Goal: Navigation & Orientation: Find specific page/section

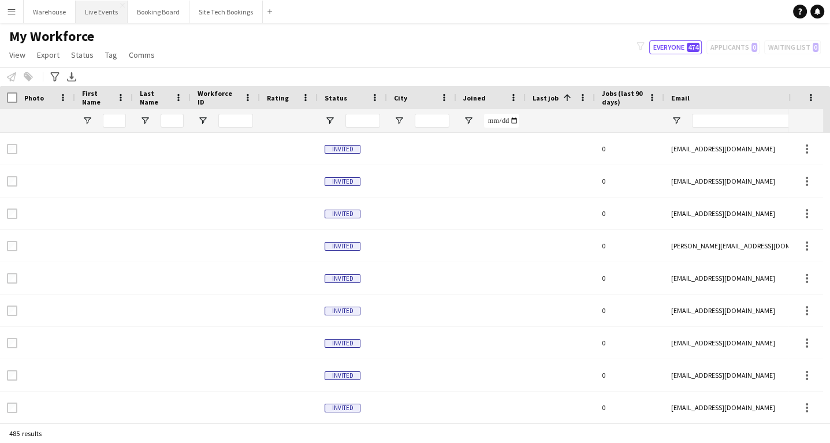
click at [118, 9] on button "Live Events Close" at bounding box center [102, 12] width 52 height 23
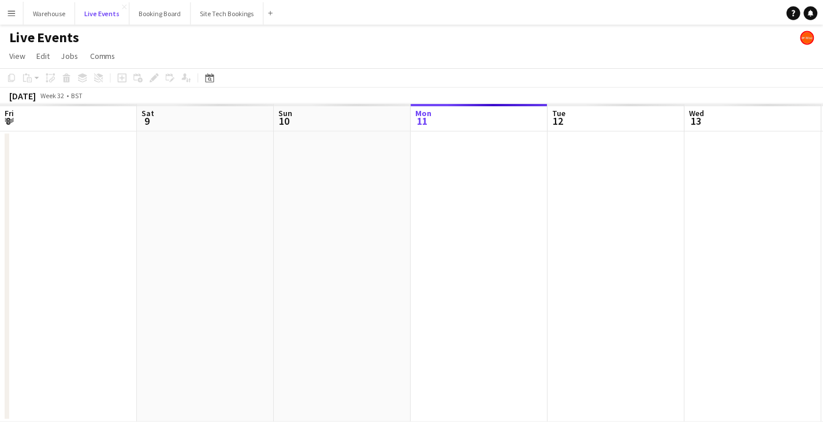
scroll to position [0, 276]
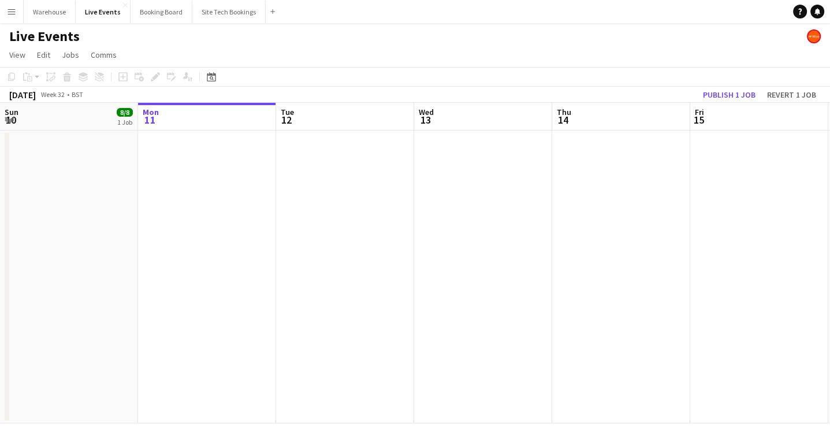
drag, startPoint x: 236, startPoint y: 332, endPoint x: 427, endPoint y: 300, distance: 193.9
click at [538, 284] on app-calendar-viewport "Fri 8 42/42 4 Jobs Sat 9 29/29 3 Jobs Sun 10 8/8 1 Job Mon 11 Tue 12 Wed 13 Thu…" at bounding box center [415, 263] width 830 height 321
click at [461, 278] on app-calendar-viewport "Fri 8 42/42 4 Jobs Sat 9 29/29 3 Jobs Sun 10 8/8 1 Job Mon 11 Tue 12 Wed 13 Thu…" at bounding box center [415, 263] width 830 height 321
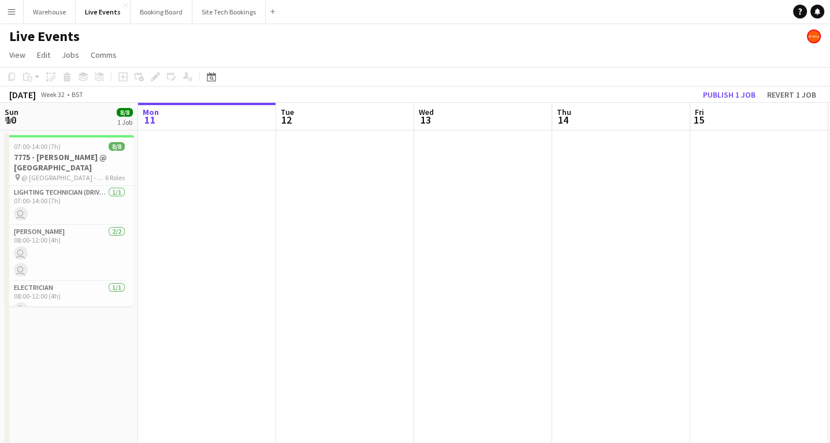
drag, startPoint x: 222, startPoint y: 303, endPoint x: 281, endPoint y: 323, distance: 61.9
click at [494, 300] on app-calendar-viewport "Fri 8 42/42 4 Jobs Sat 9 29/29 3 Jobs Sun 10 8/8 1 Job Mon 11 Tue 12 Wed 13 Thu…" at bounding box center [415, 439] width 830 height 673
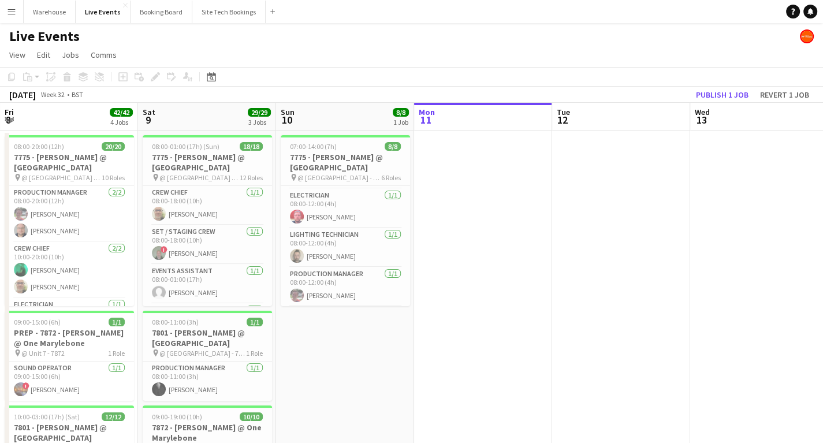
scroll to position [148, 0]
drag, startPoint x: 360, startPoint y: 381, endPoint x: 425, endPoint y: 382, distance: 64.7
click at [425, 382] on app-calendar-viewport "Wed 6 10/10 2 Jobs Thu 7 14/14 3 Jobs Fri 8 42/42 4 Jobs Sat 9 29/29 3 Jobs Sun…" at bounding box center [411, 439] width 823 height 673
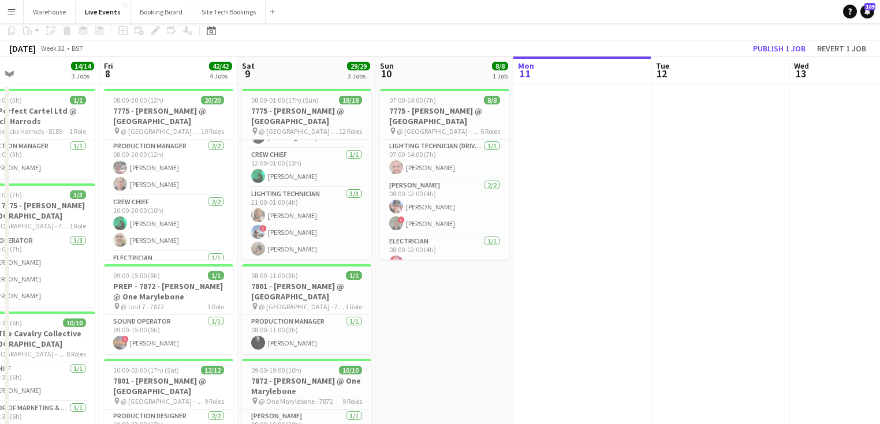
scroll to position [0, 0]
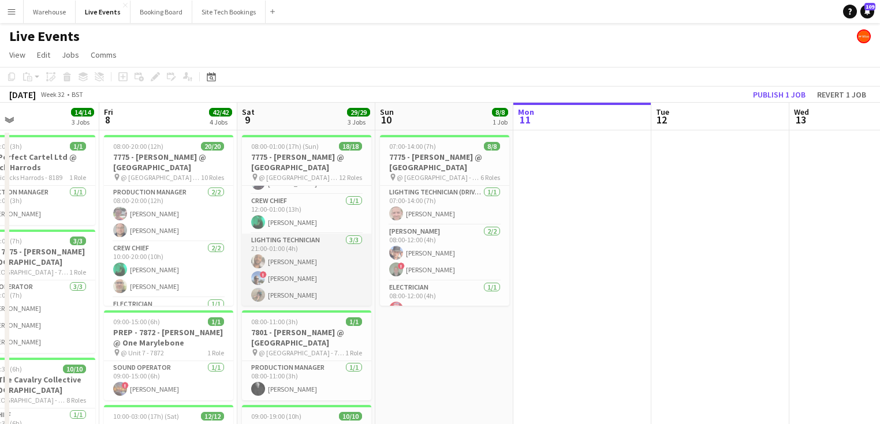
click at [258, 302] on app-card-role "Lighting Technician [DATE] 21:00-01:00 (4h) [PERSON_NAME] ! [PERSON_NAME] [PERS…" at bounding box center [306, 270] width 129 height 73
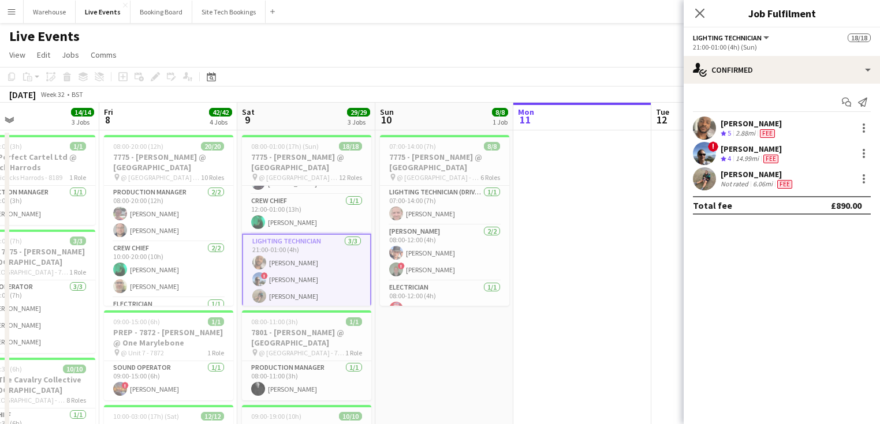
click at [709, 192] on app-confirmed-crew "[PERSON_NAME] Crew rating 5 2.88mi Fee ! [PERSON_NAME] Crew rating 4 14.99mi Fe…" at bounding box center [782, 166] width 196 height 98
click at [707, 182] on app-user-avatar at bounding box center [704, 178] width 23 height 23
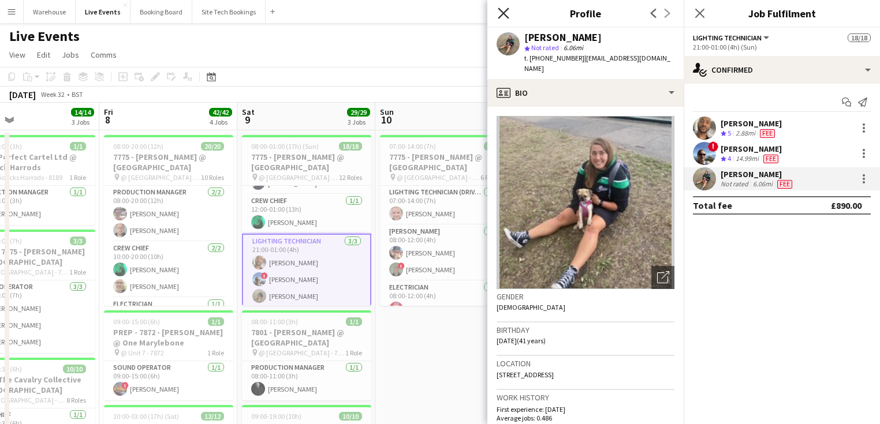
click at [508, 13] on icon "Close pop-in" at bounding box center [503, 13] width 11 height 11
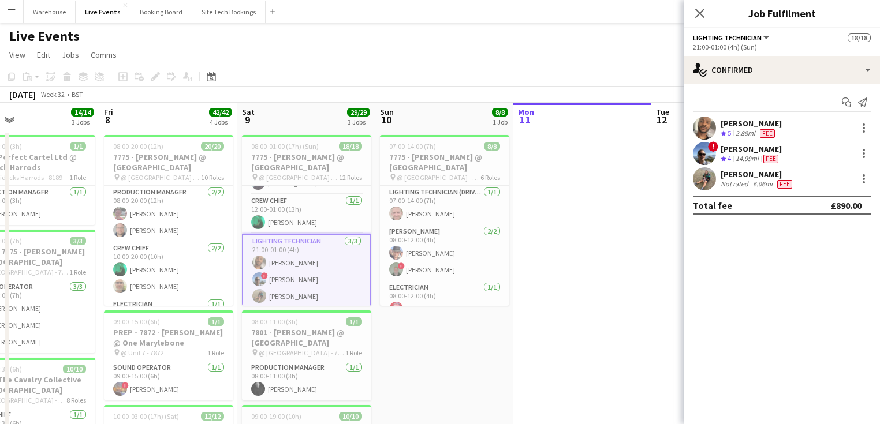
click at [695, 185] on app-user-avatar at bounding box center [704, 178] width 23 height 23
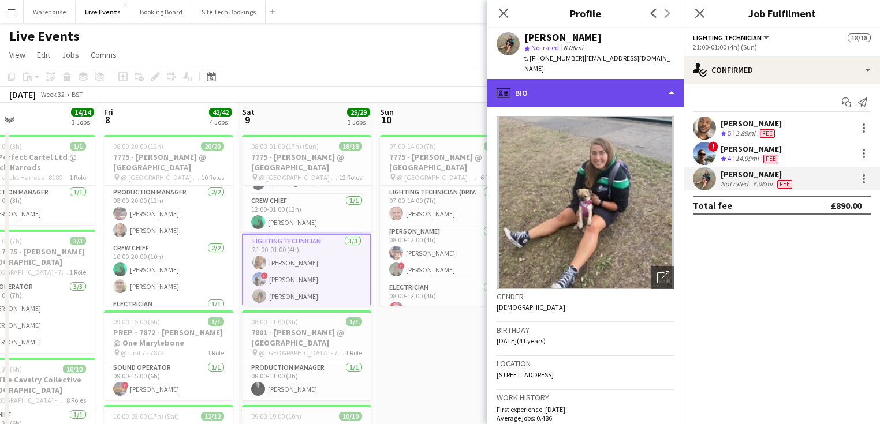
click at [560, 79] on div "profile Bio" at bounding box center [585, 93] width 196 height 28
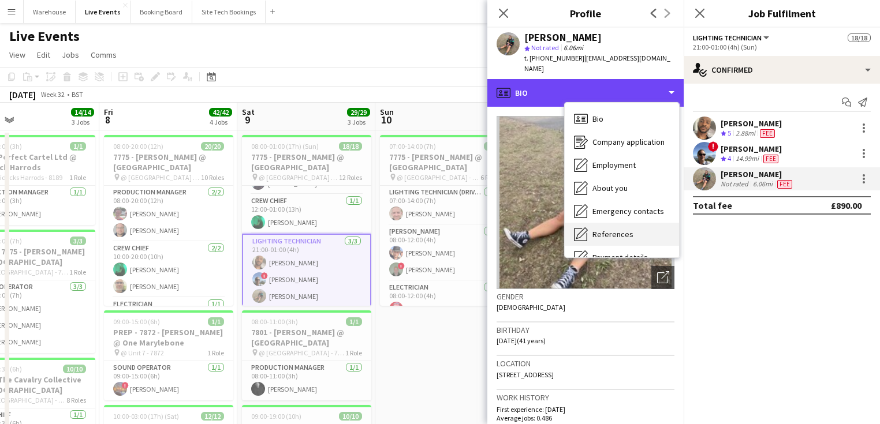
scroll to position [92, 0]
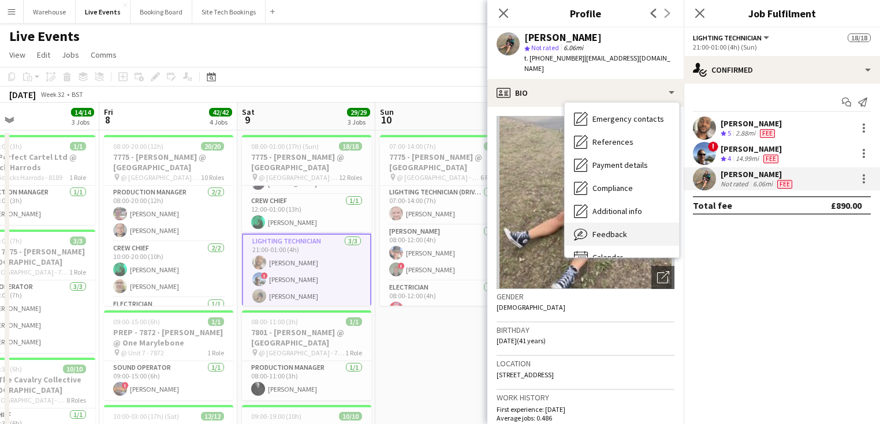
click at [603, 229] on span "Feedback" at bounding box center [609, 234] width 35 height 10
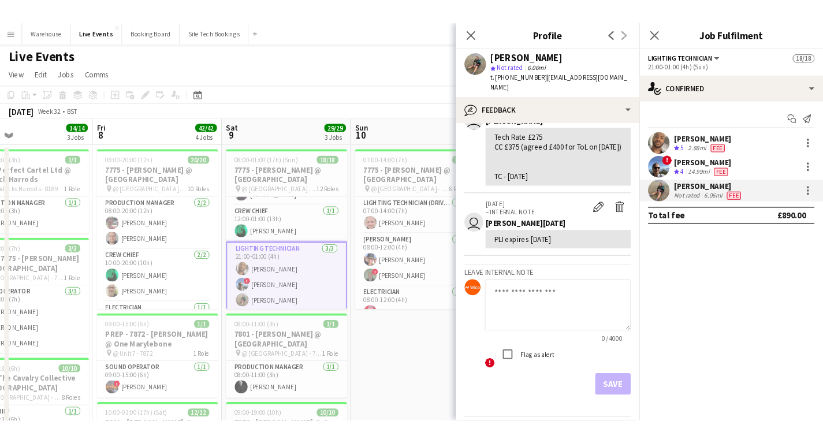
scroll to position [231, 0]
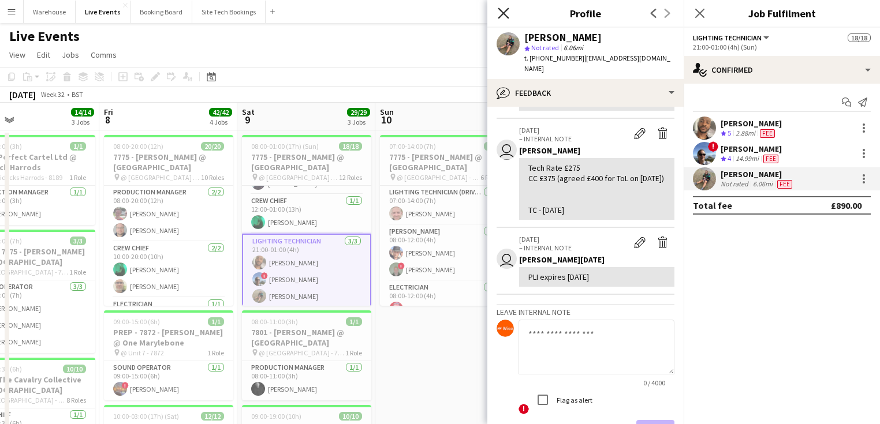
click at [501, 15] on icon at bounding box center [503, 13] width 11 height 11
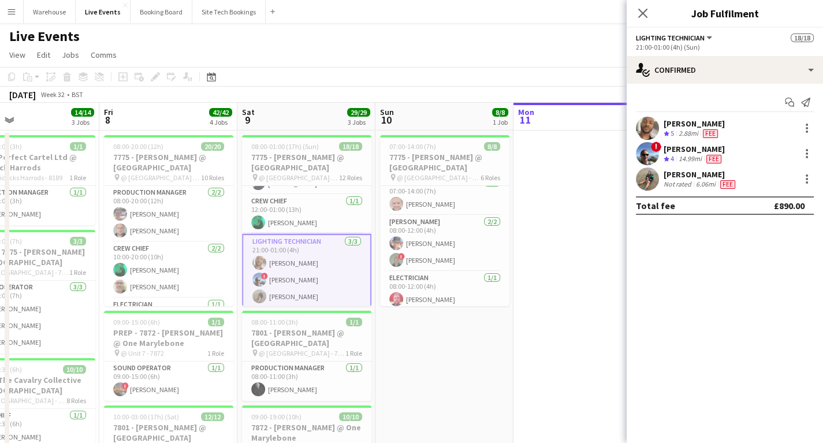
scroll to position [0, 0]
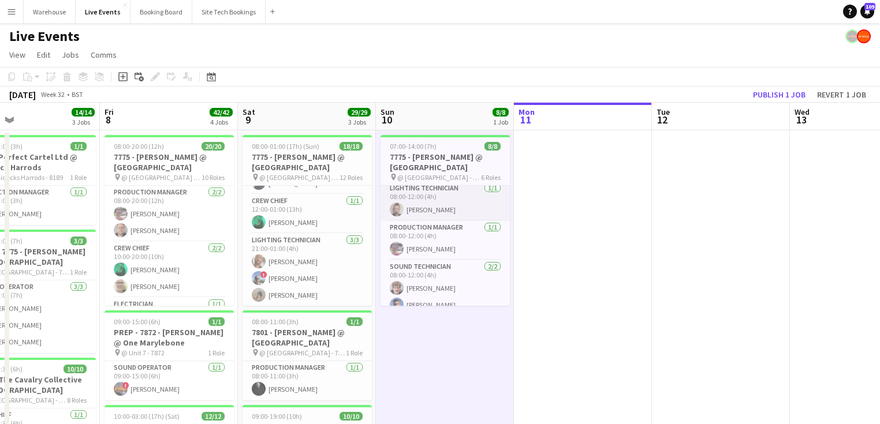
scroll to position [148, 0]
